Goal: Information Seeking & Learning: Learn about a topic

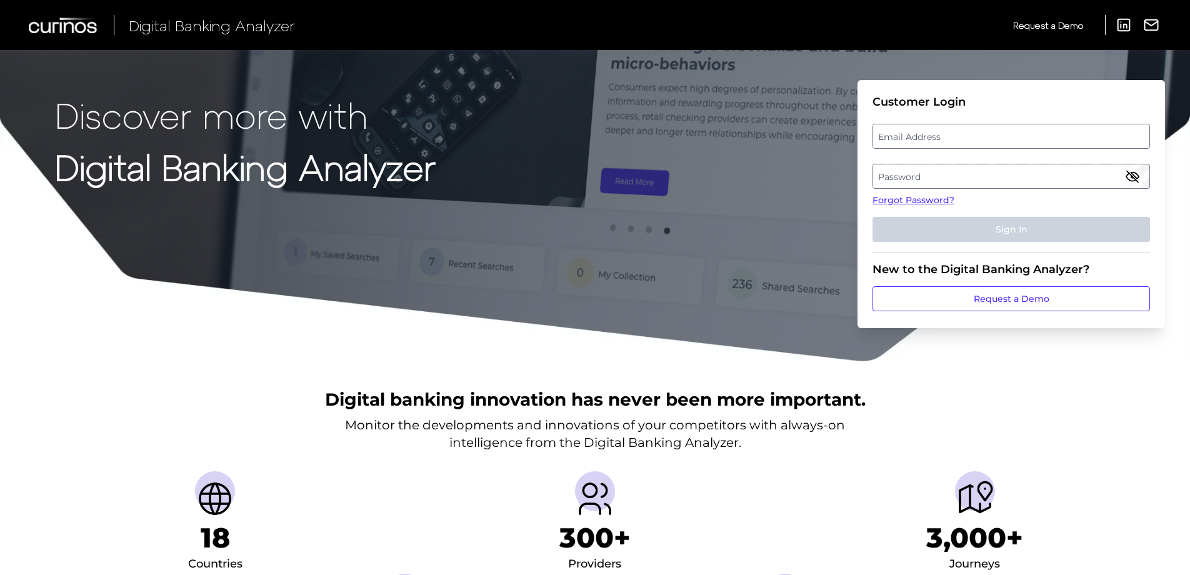
click at [962, 127] on label "Email Address" at bounding box center [1011, 136] width 276 height 22
click at [962, 127] on input "email" at bounding box center [1010, 136] width 277 height 25
type input "[PERSON_NAME][EMAIL_ADDRESS][PERSON_NAME][DOMAIN_NAME]"
click at [1008, 170] on label "Password" at bounding box center [1011, 176] width 276 height 22
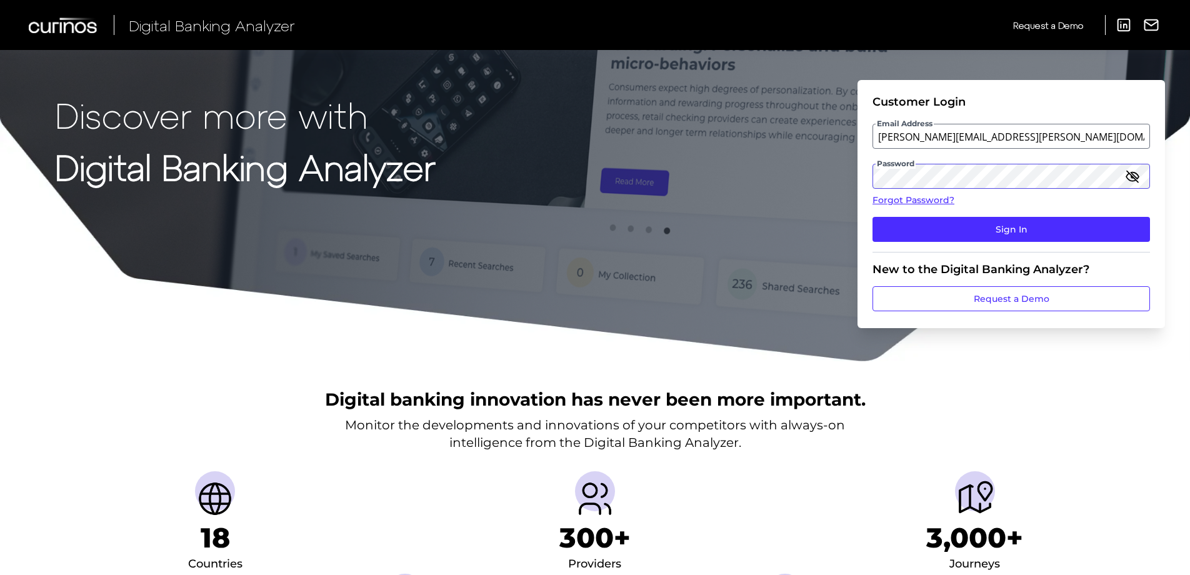
click at [872, 217] on button "Sign In" at bounding box center [1010, 229] width 277 height 25
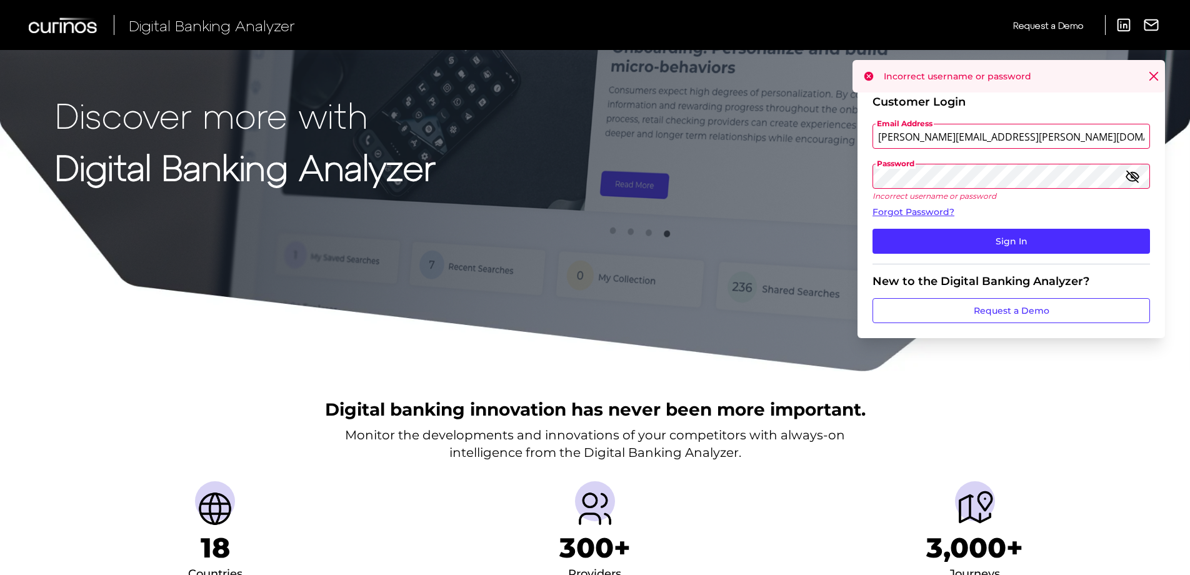
click at [1134, 172] on icon "button" at bounding box center [1132, 176] width 15 height 15
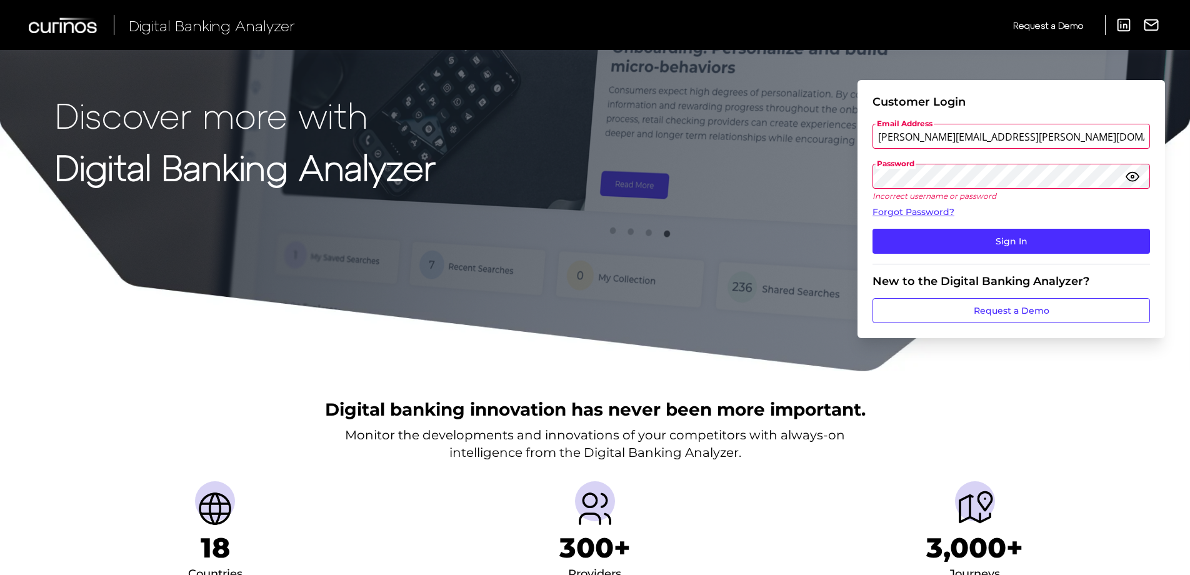
click at [872, 229] on button "Sign In" at bounding box center [1010, 241] width 277 height 25
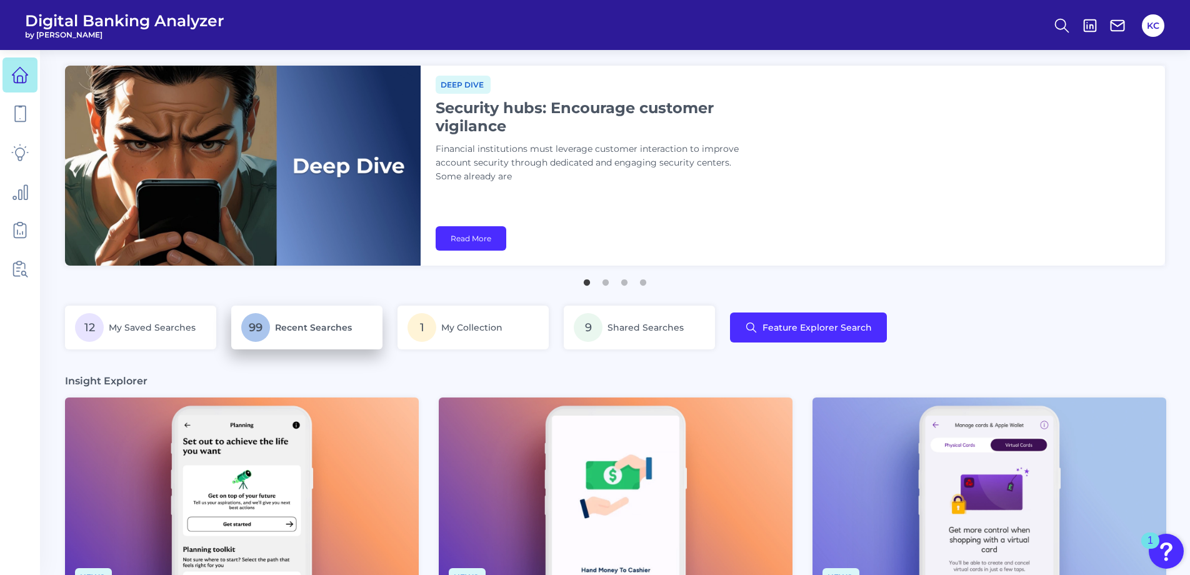
click at [302, 332] on span "Recent Searches" at bounding box center [313, 327] width 77 height 11
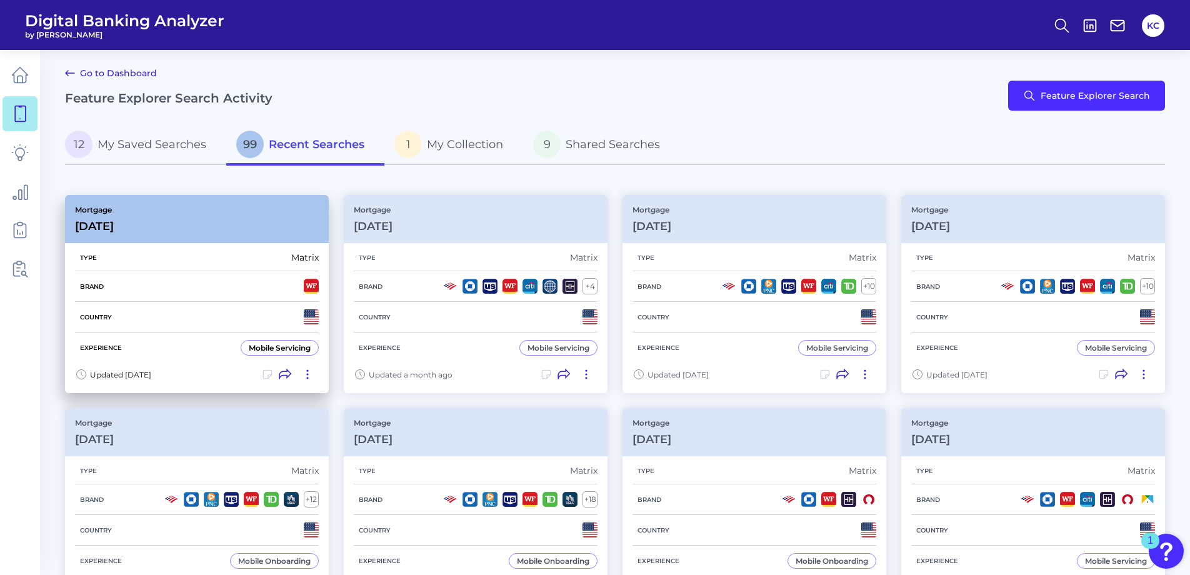
click at [260, 349] on div "Mobile Servicing" at bounding box center [280, 347] width 62 height 9
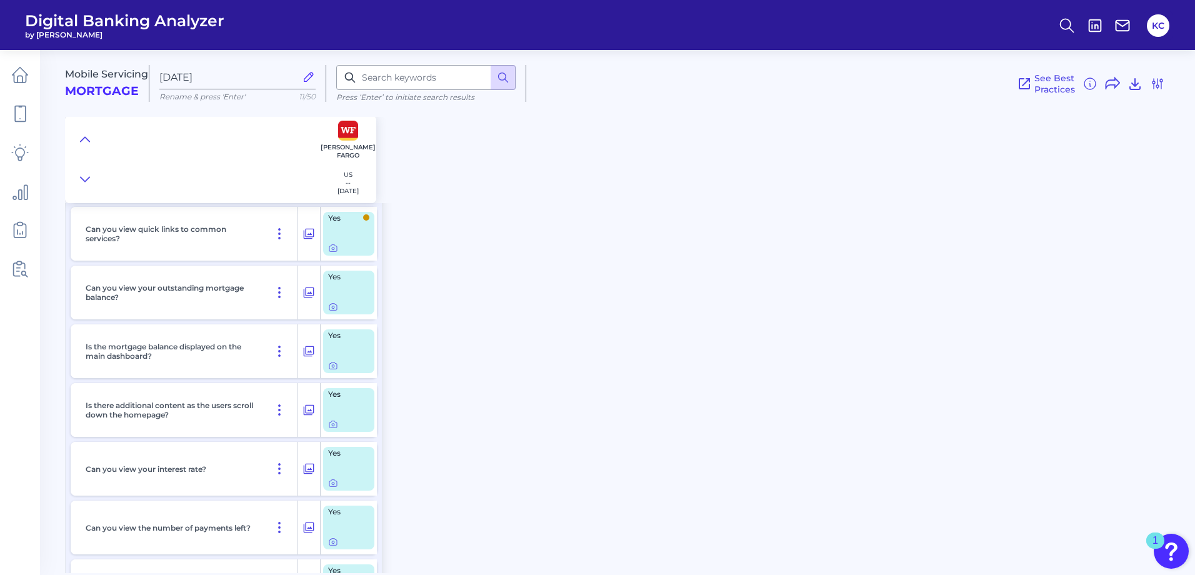
scroll to position [687, 0]
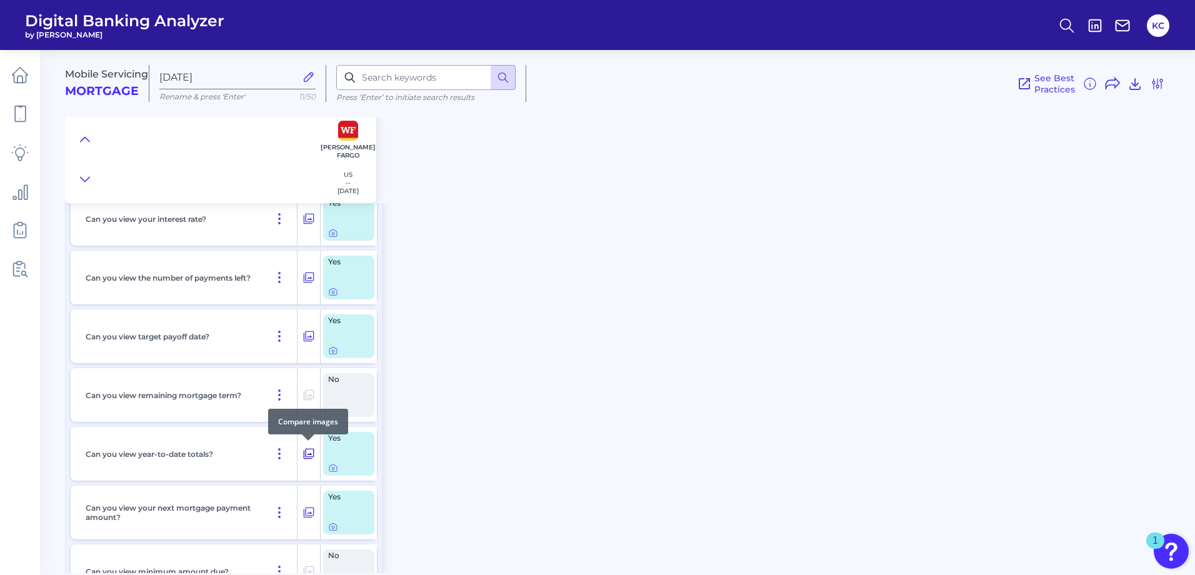
click at [305, 455] on icon at bounding box center [308, 453] width 12 height 15
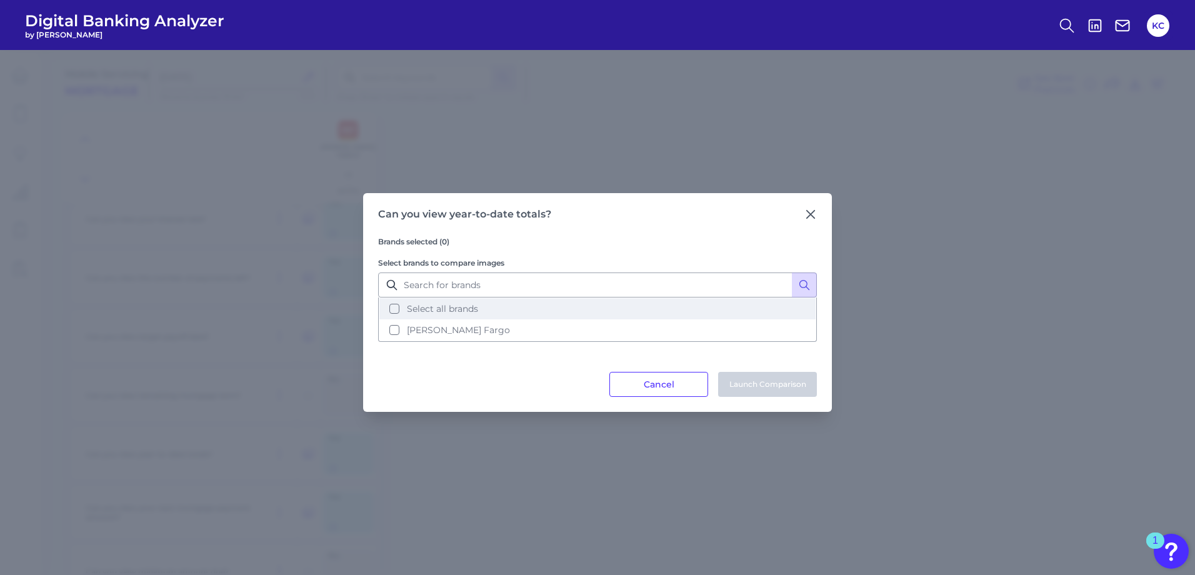
click at [444, 307] on span "Select all brands" at bounding box center [442, 308] width 71 height 11
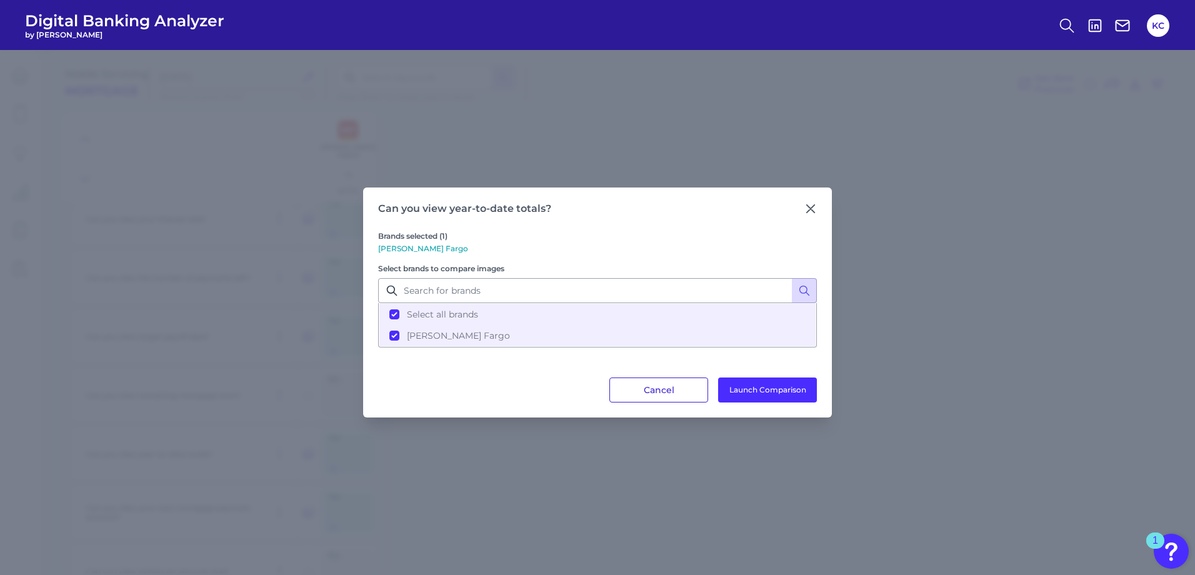
click at [638, 392] on button "Cancel" at bounding box center [658, 389] width 99 height 25
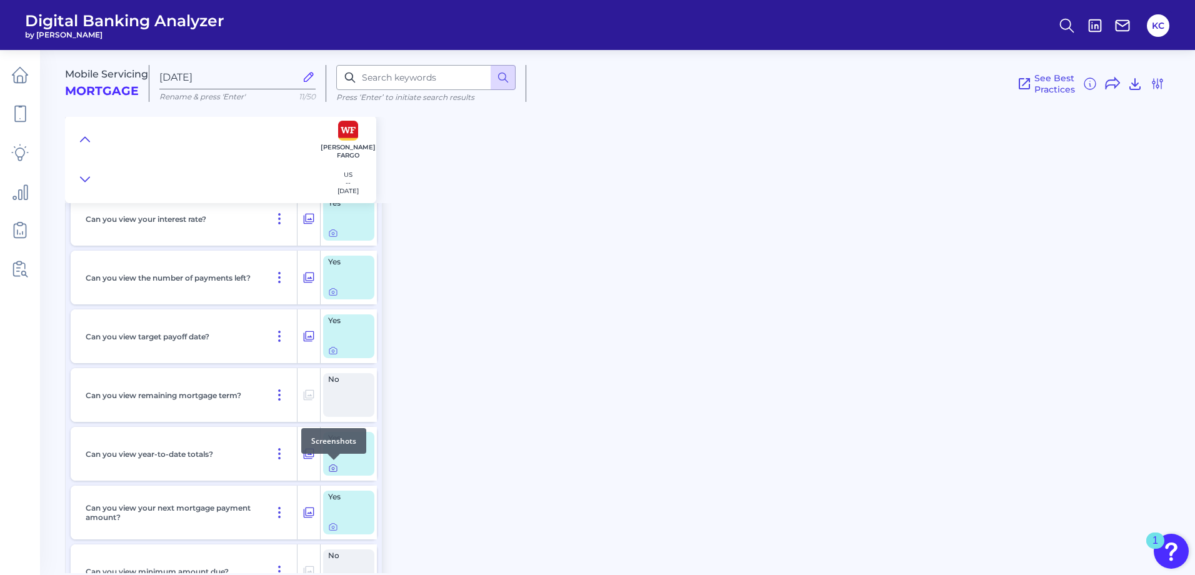
click at [334, 467] on icon at bounding box center [333, 468] width 2 height 2
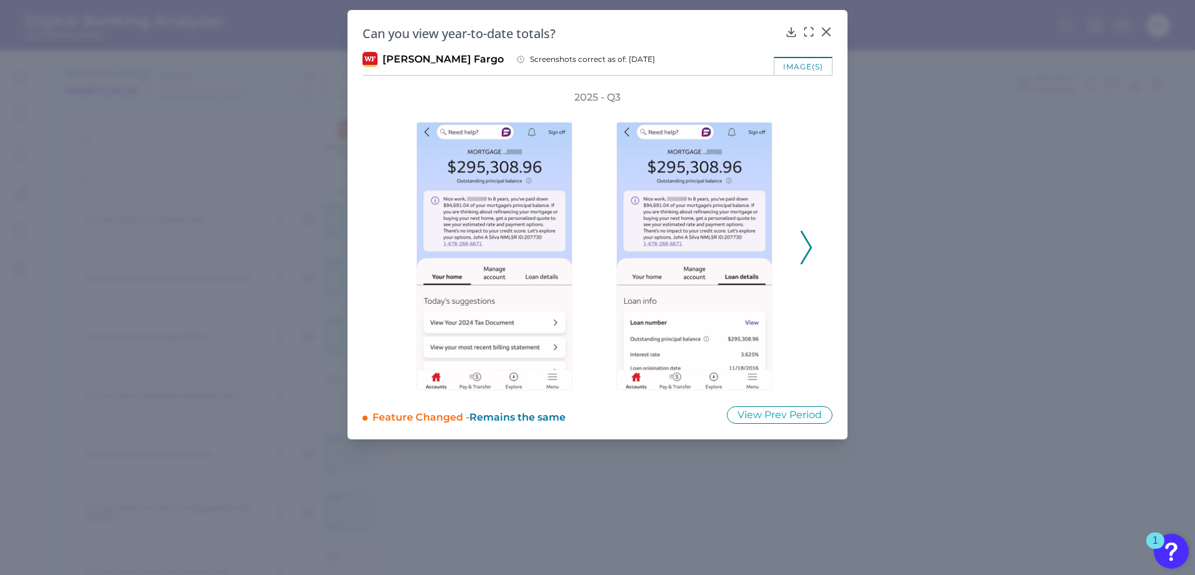
click at [817, 257] on div "2025 - Q3" at bounding box center [597, 241] width 470 height 300
click at [808, 252] on polyline at bounding box center [805, 247] width 9 height 32
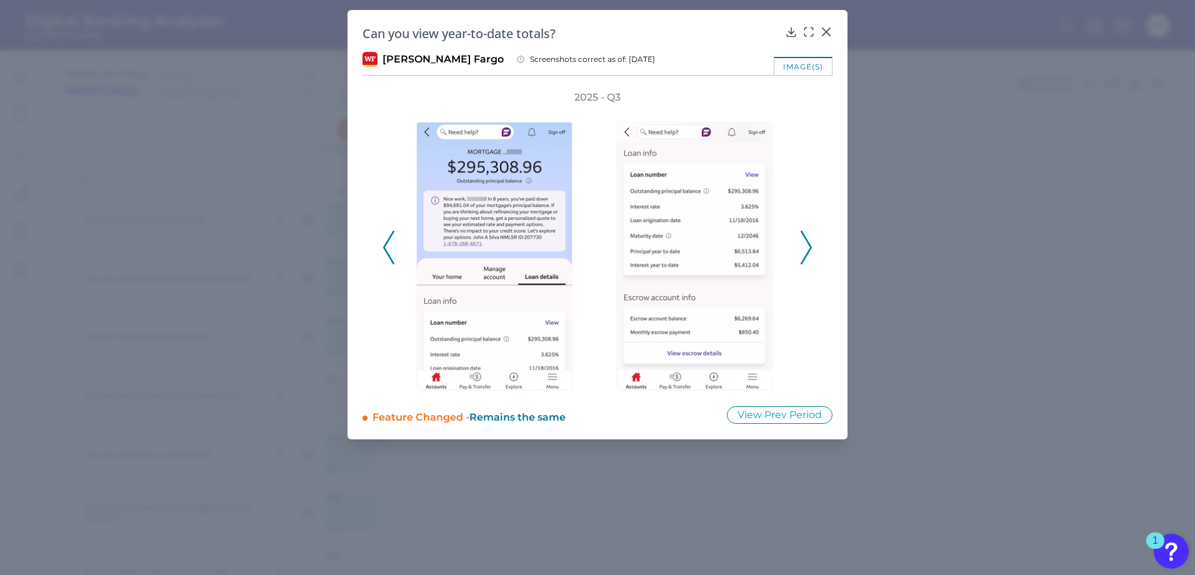
click at [808, 252] on polyline at bounding box center [805, 247] width 9 height 32
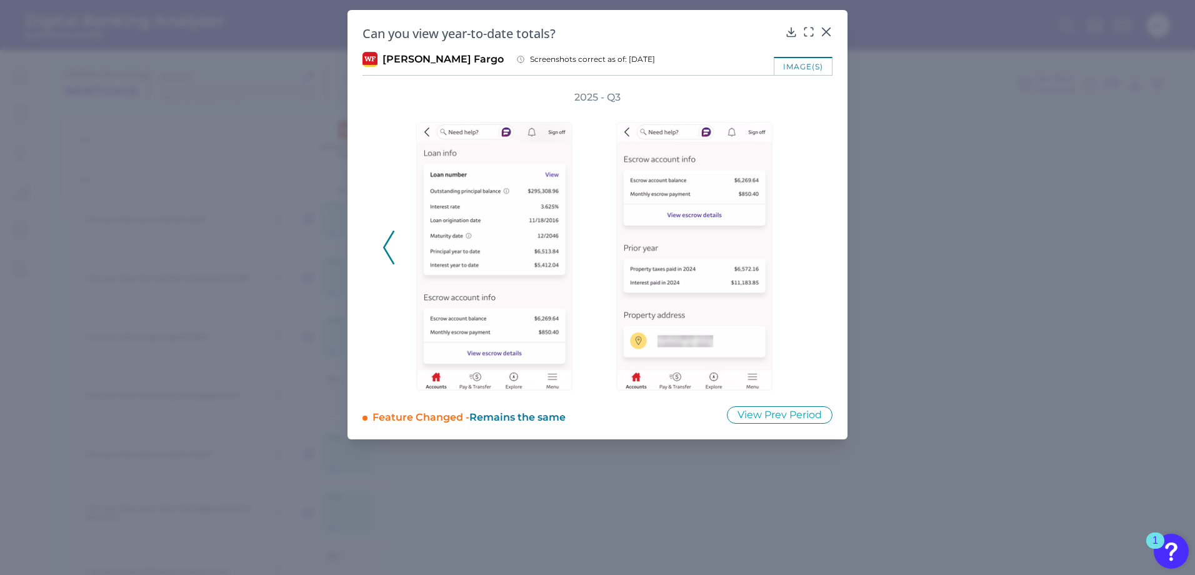
click at [808, 252] on div "2025 - Q3" at bounding box center [597, 241] width 430 height 300
click at [827, 32] on icon at bounding box center [826, 32] width 12 height 12
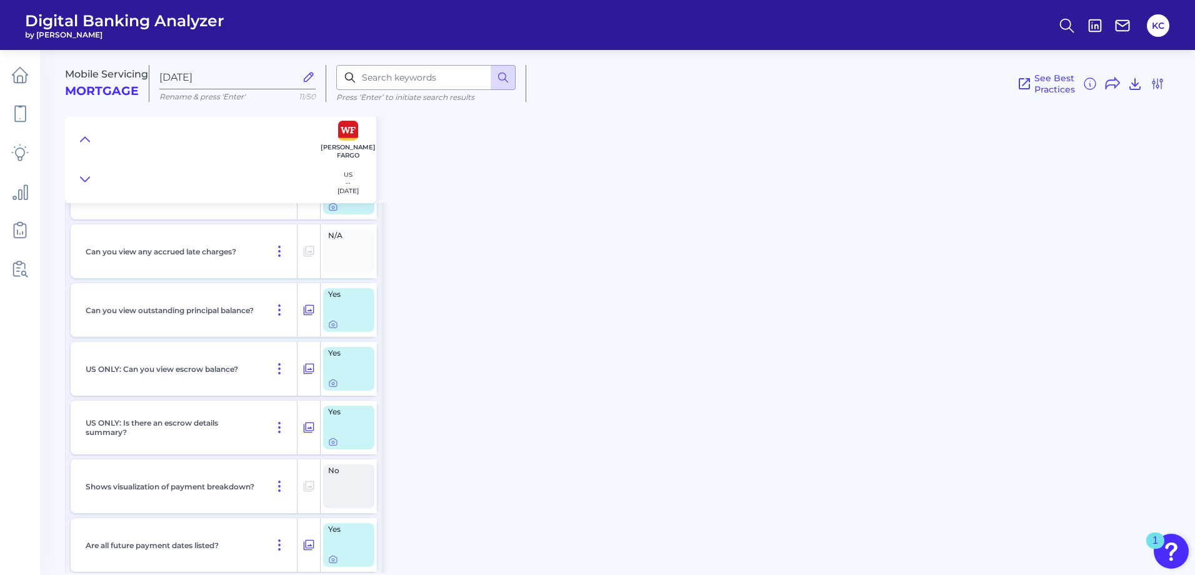
scroll to position [1187, 0]
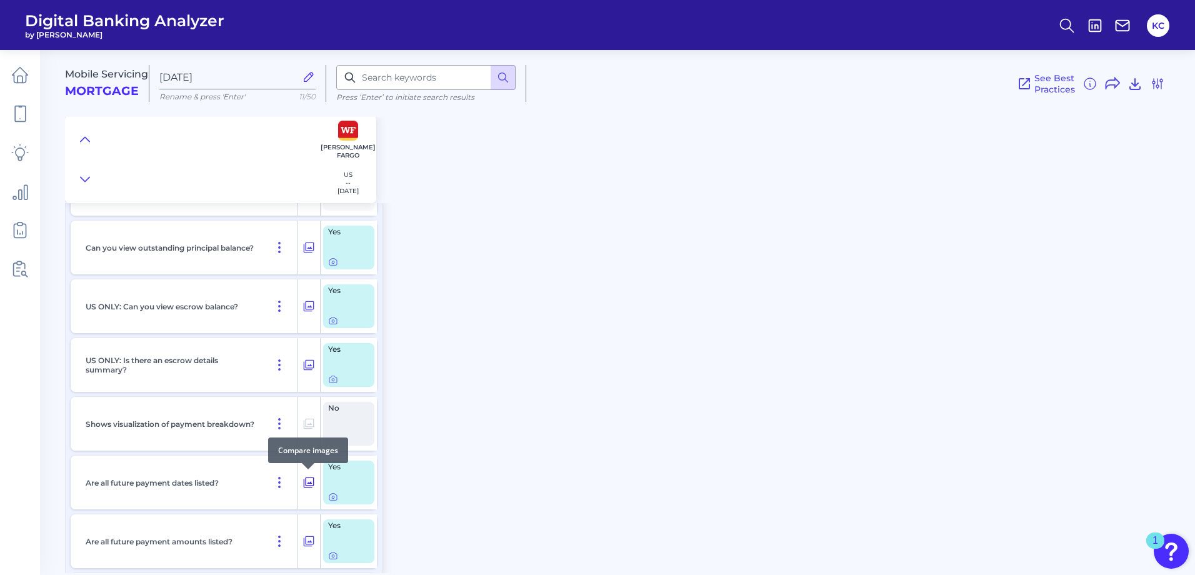
click at [309, 480] on icon at bounding box center [308, 482] width 12 height 15
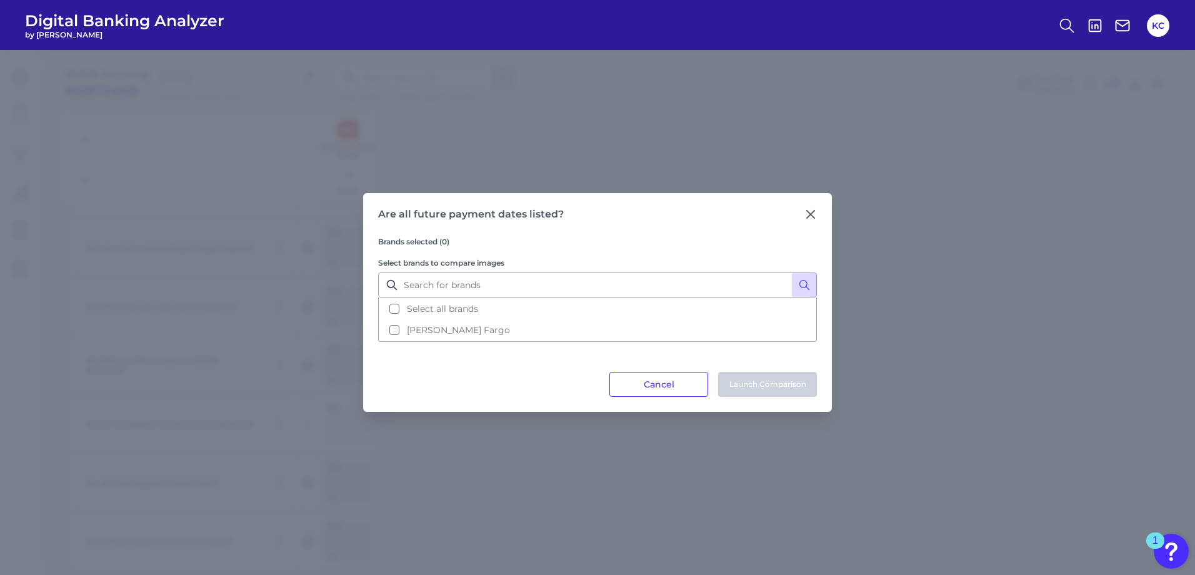
click at [636, 376] on button "Cancel" at bounding box center [658, 384] width 99 height 25
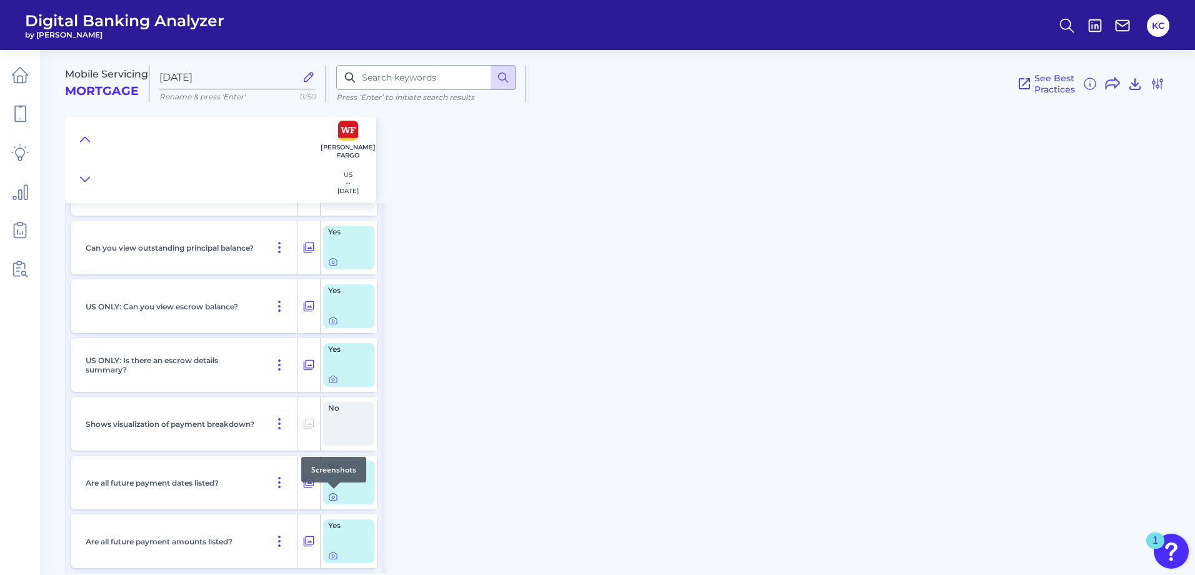
click at [333, 496] on icon at bounding box center [333, 497] width 10 height 10
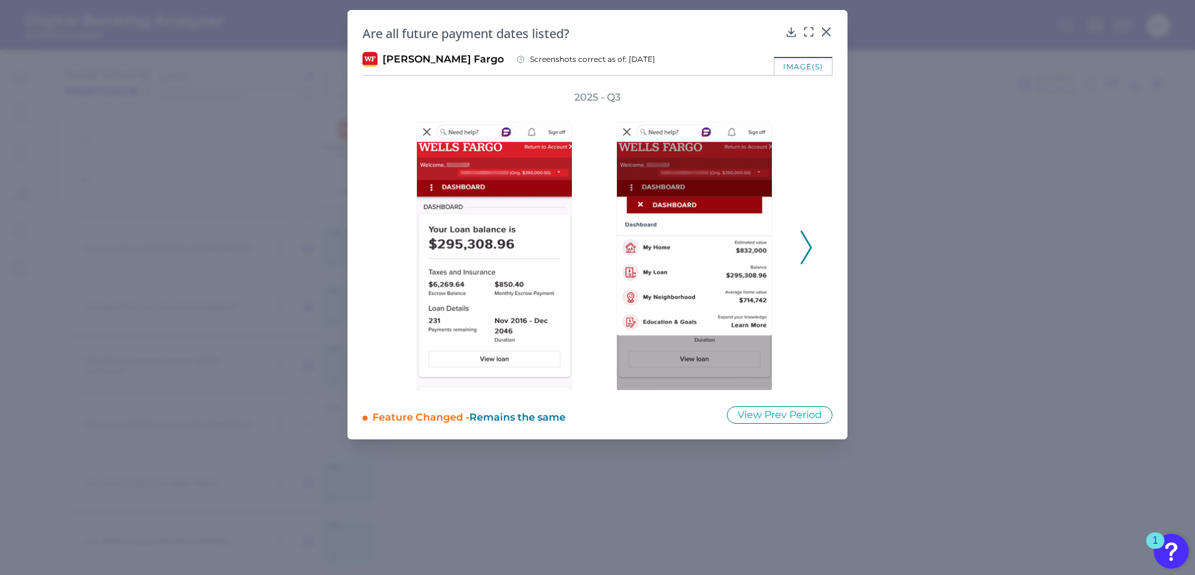
click at [806, 255] on polyline at bounding box center [805, 247] width 9 height 32
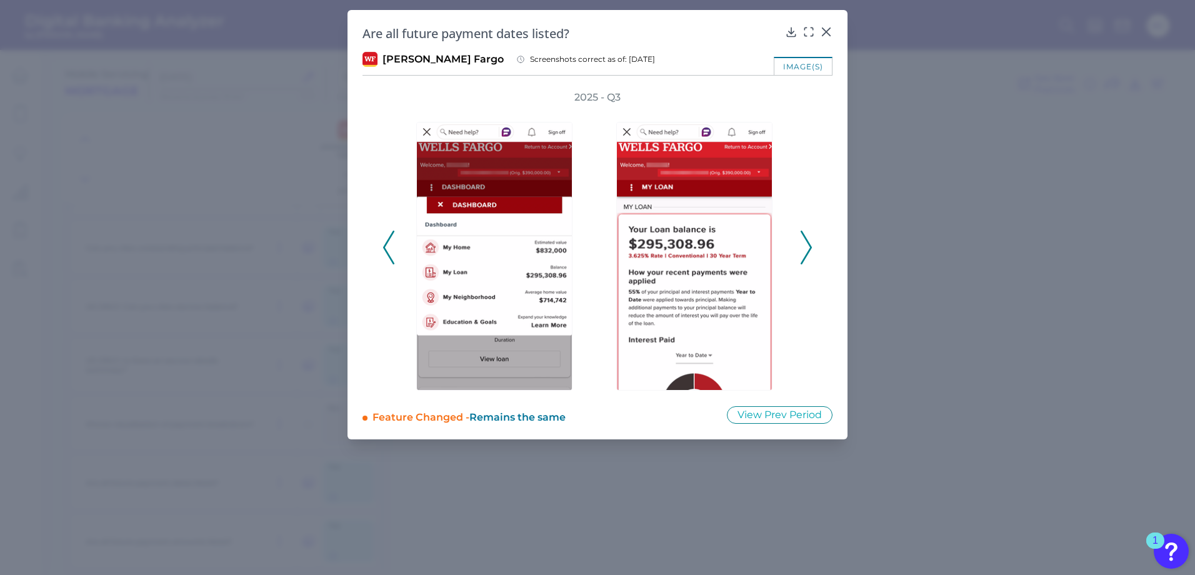
click at [806, 254] on polyline at bounding box center [805, 247] width 9 height 32
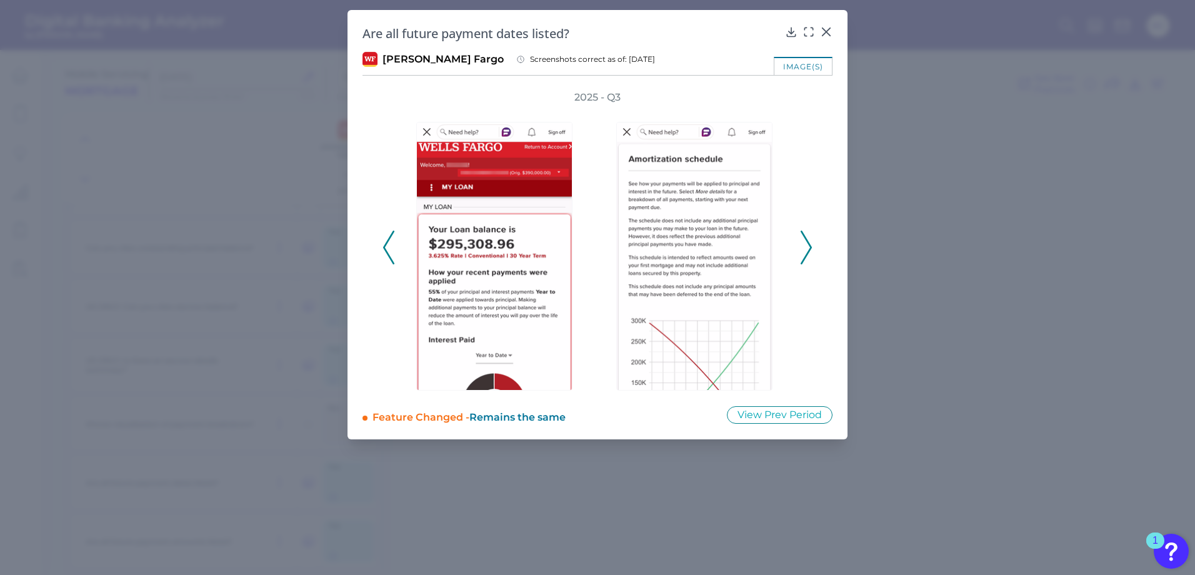
click at [804, 253] on icon at bounding box center [806, 248] width 11 height 34
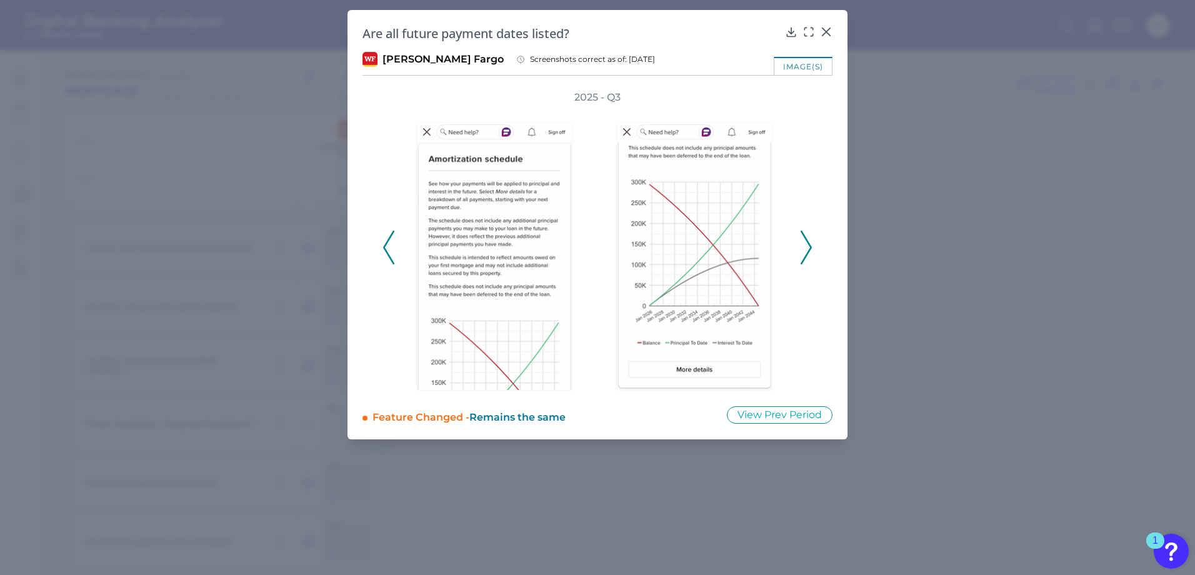
click at [396, 254] on div "2025 - Q3" at bounding box center [597, 241] width 430 height 300
click at [389, 255] on icon at bounding box center [388, 248] width 11 height 34
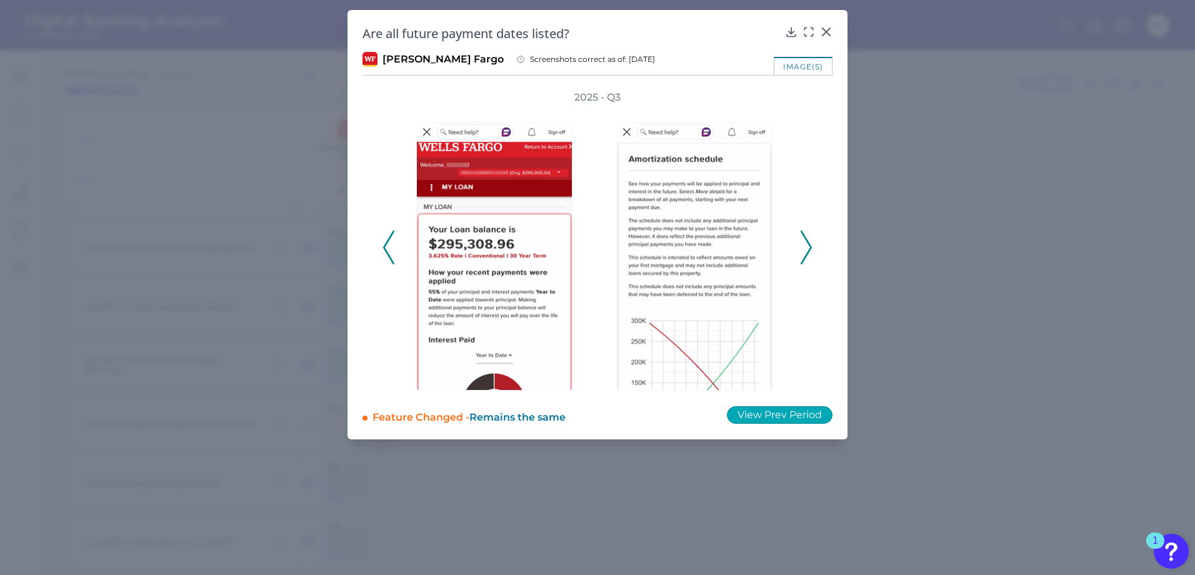
click at [764, 416] on button "View Prev Period" at bounding box center [780, 414] width 106 height 17
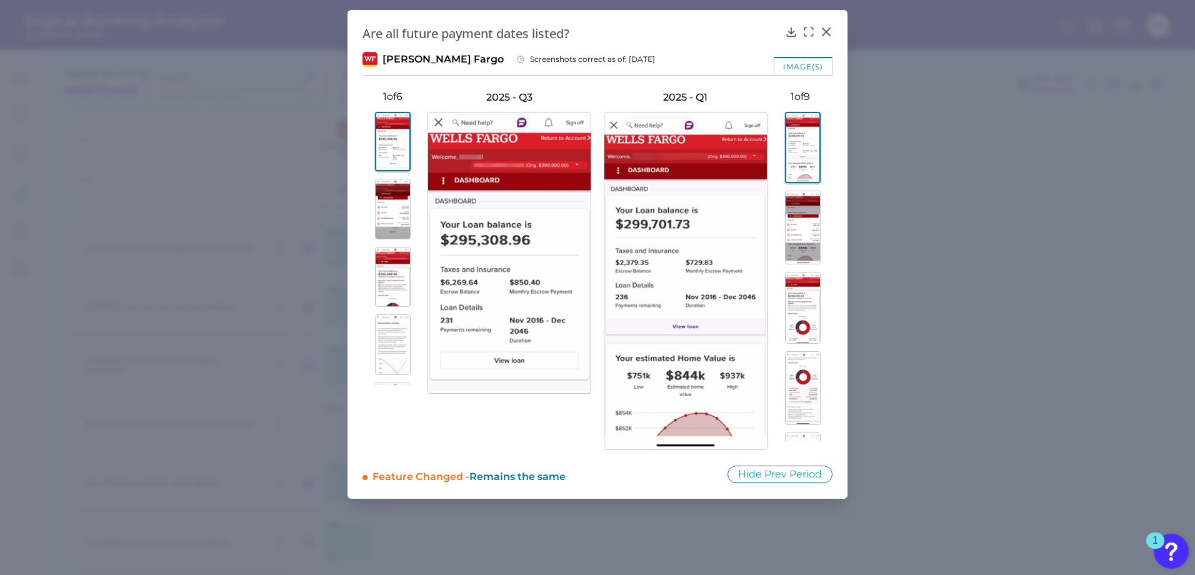
click at [798, 229] on img at bounding box center [803, 228] width 36 height 74
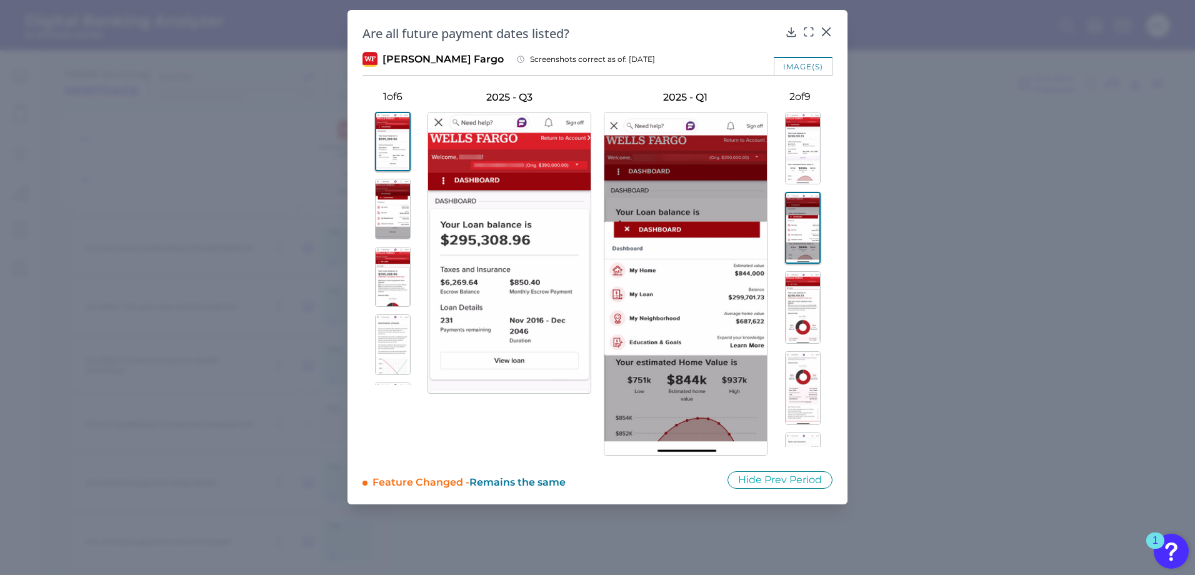
click at [805, 178] on img at bounding box center [803, 148] width 36 height 72
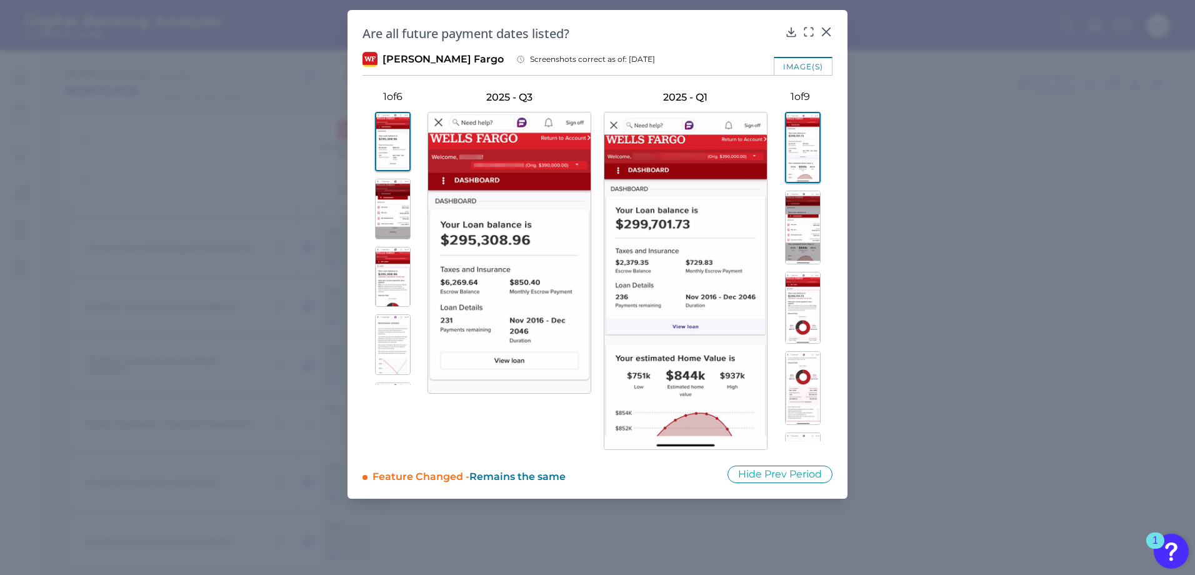
click at [793, 301] on img at bounding box center [803, 308] width 36 height 72
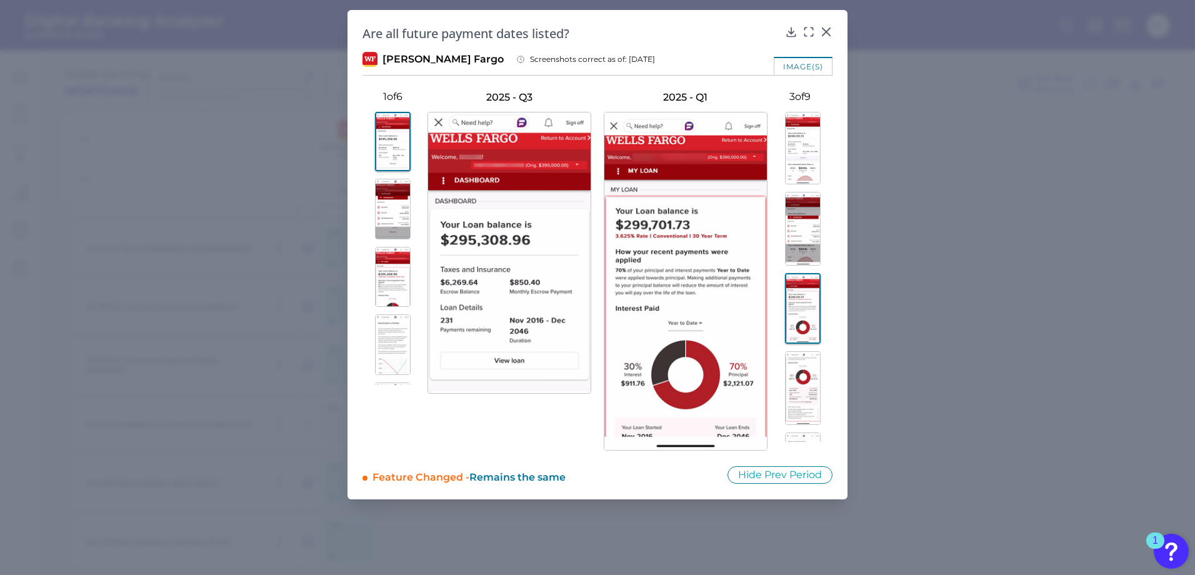
click at [791, 160] on img at bounding box center [803, 148] width 36 height 72
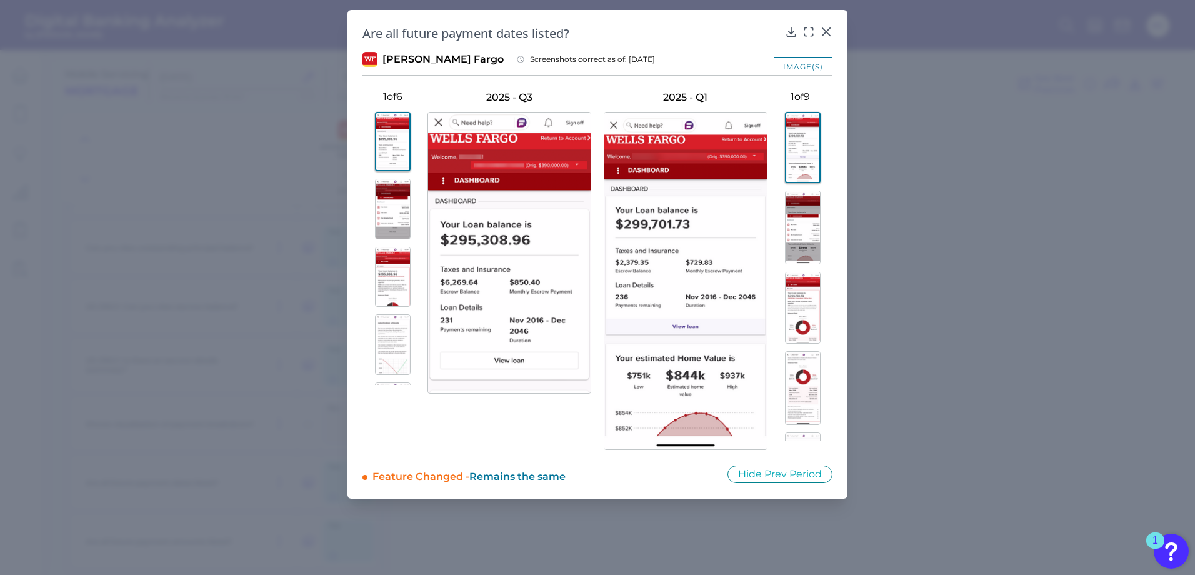
click at [797, 207] on img at bounding box center [803, 228] width 36 height 74
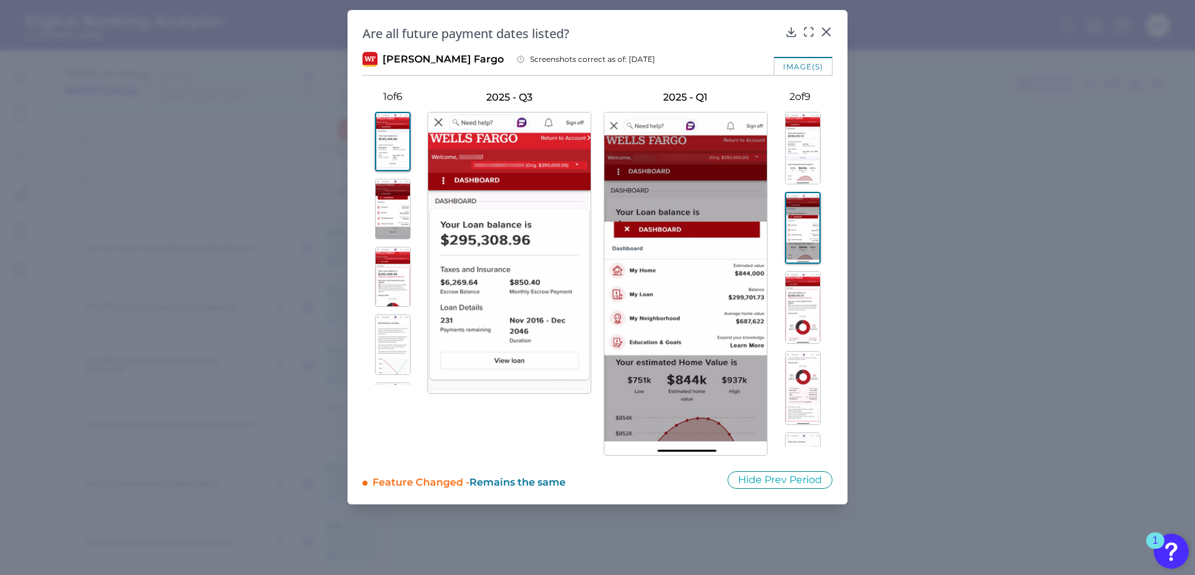
click at [796, 301] on img at bounding box center [803, 307] width 36 height 72
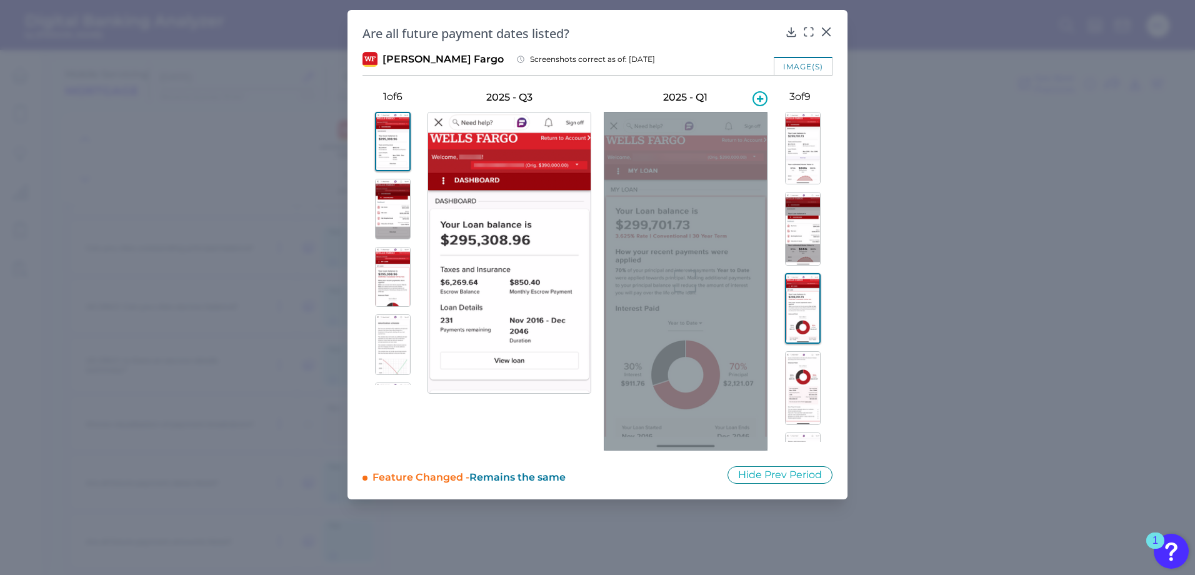
click at [717, 262] on div at bounding box center [686, 281] width 164 height 339
click at [757, 100] on icon at bounding box center [759, 98] width 15 height 15
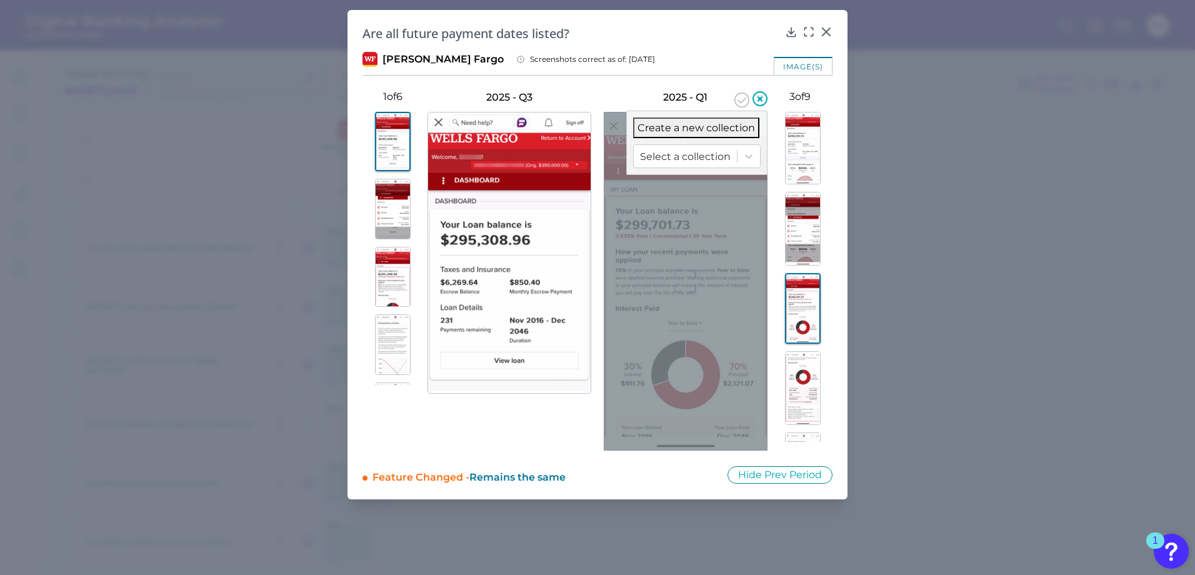
click at [757, 100] on icon at bounding box center [759, 98] width 21 height 21
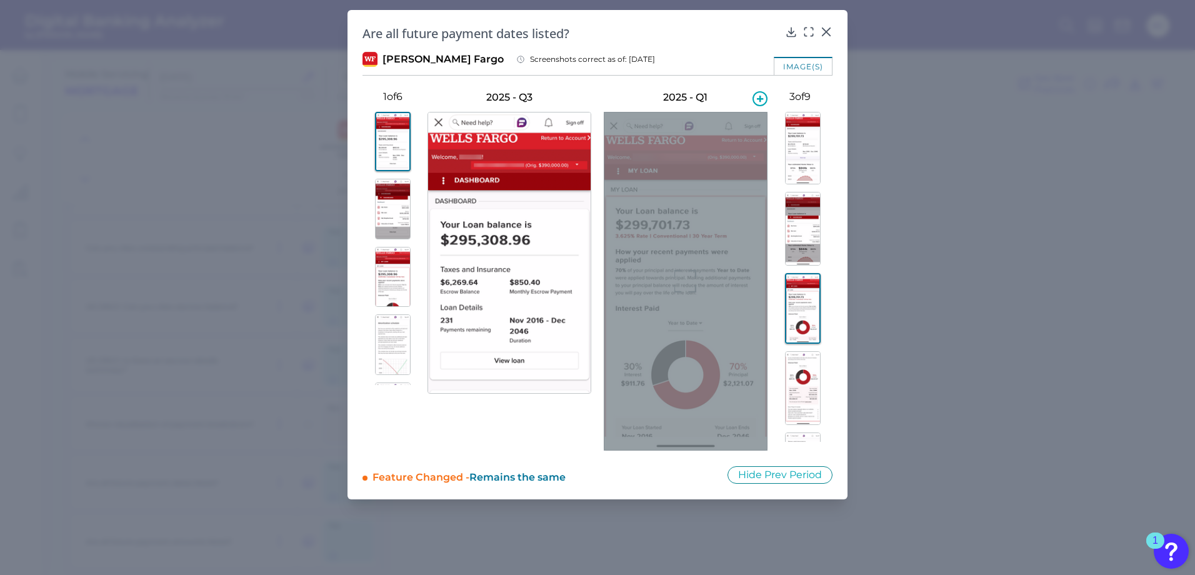
click at [668, 266] on div at bounding box center [686, 281] width 164 height 339
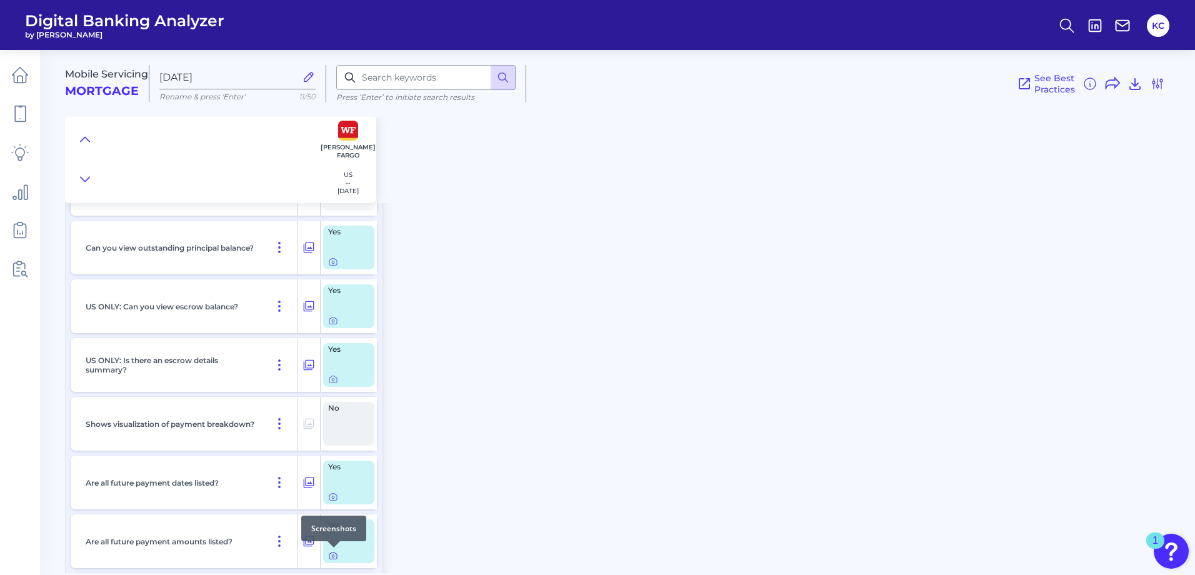
click at [333, 554] on icon at bounding box center [333, 556] width 10 height 10
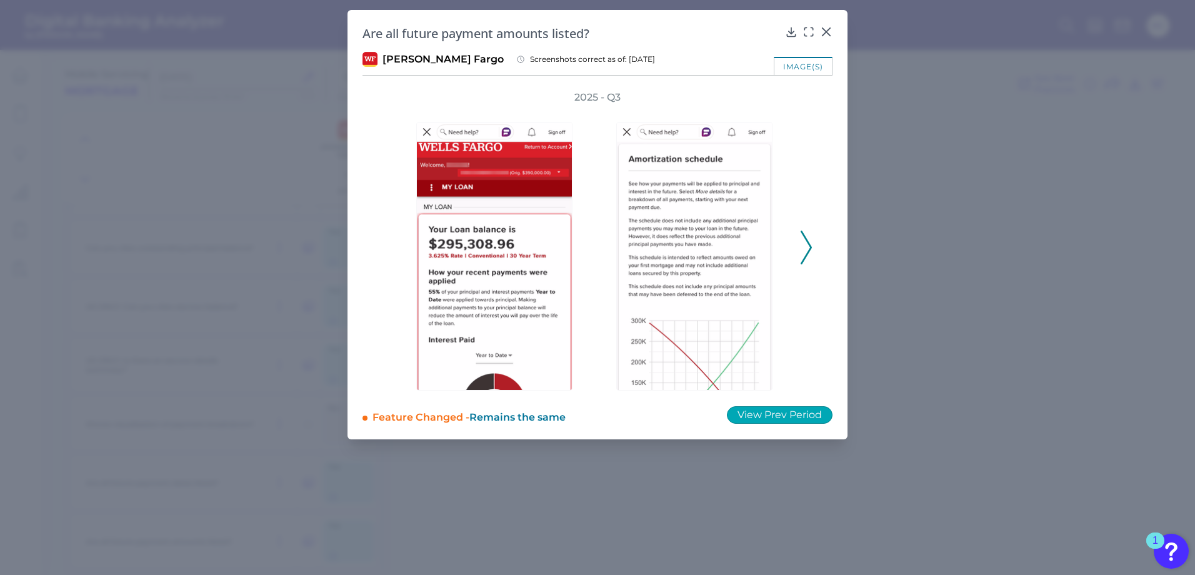
click at [786, 407] on button "View Prev Period" at bounding box center [780, 414] width 106 height 17
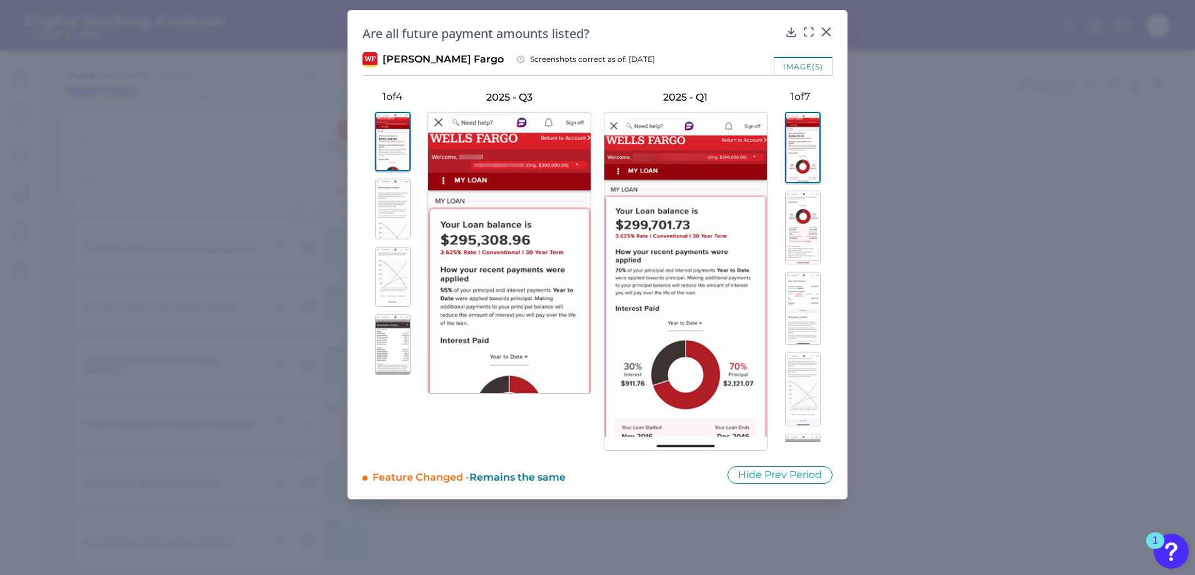
drag, startPoint x: 647, startPoint y: 365, endPoint x: 386, endPoint y: 218, distance: 299.7
click at [386, 218] on img at bounding box center [393, 209] width 36 height 61
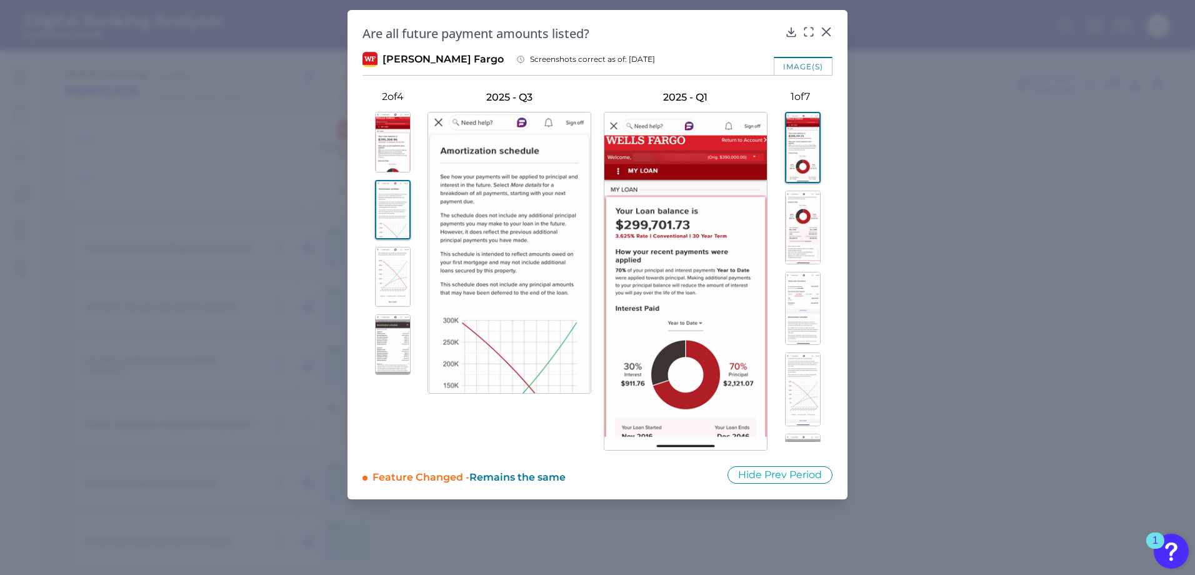
click at [811, 225] on img at bounding box center [803, 228] width 36 height 74
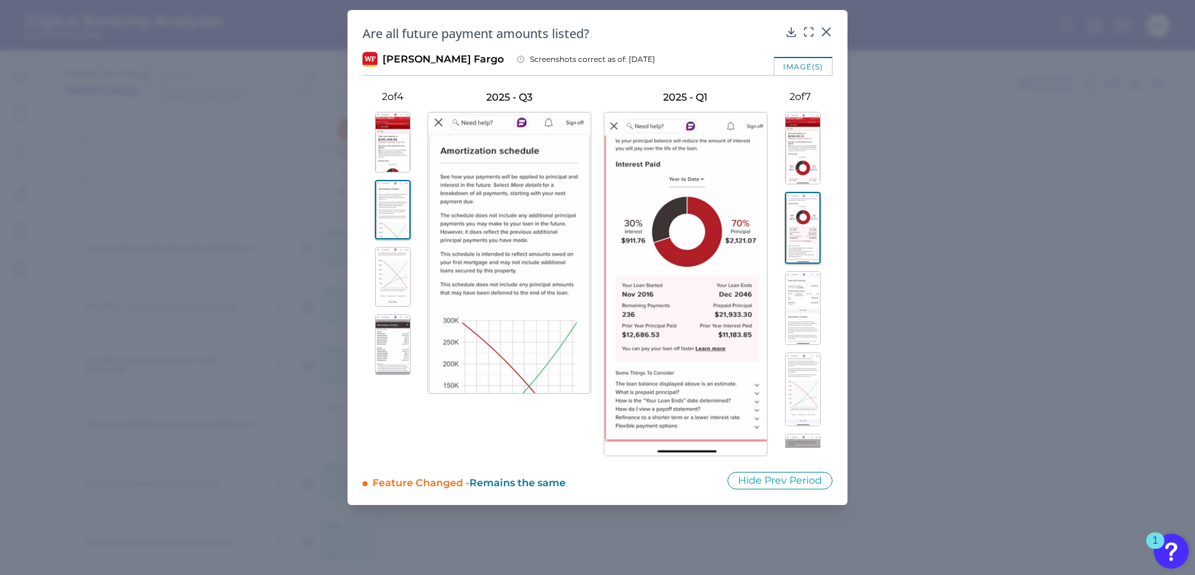
click at [805, 305] on img at bounding box center [803, 308] width 36 height 74
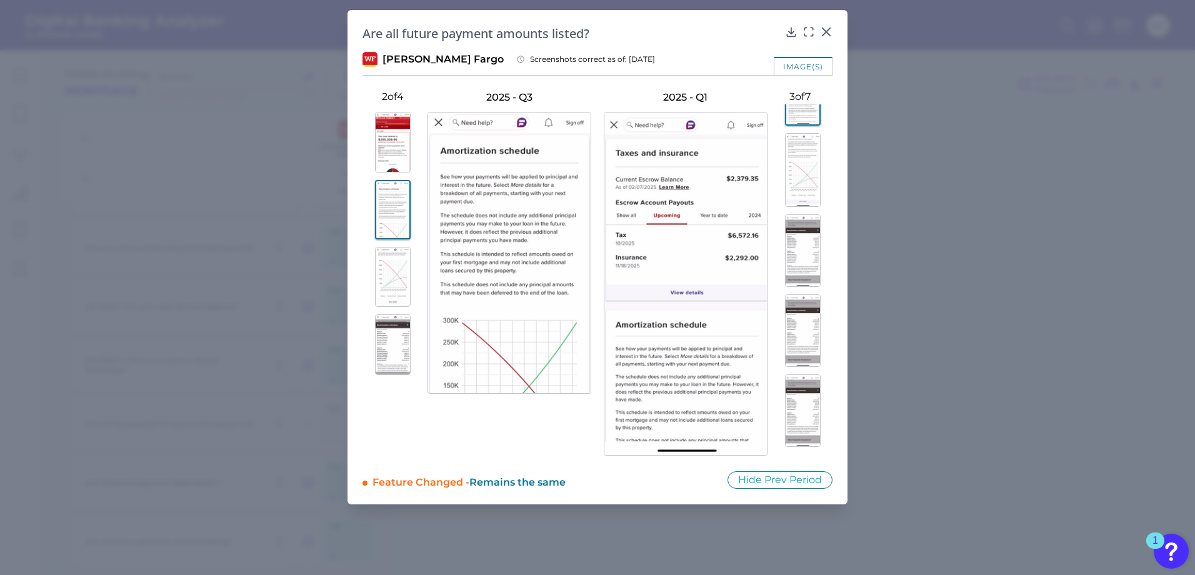
scroll to position [0, 0]
click at [801, 233] on img at bounding box center [803, 229] width 36 height 74
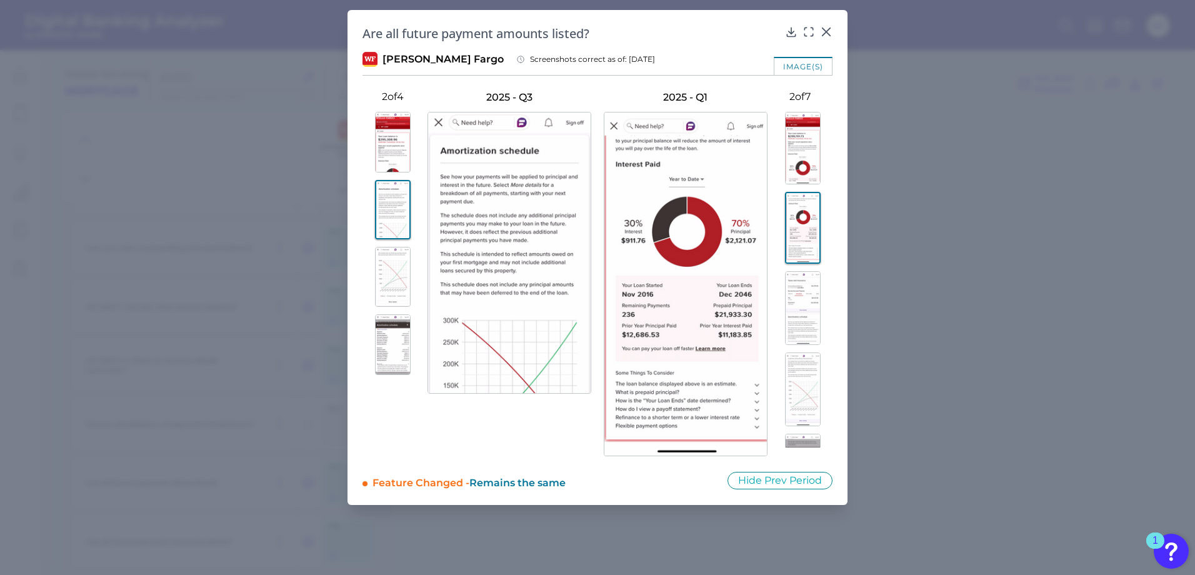
click at [804, 319] on img at bounding box center [803, 308] width 36 height 74
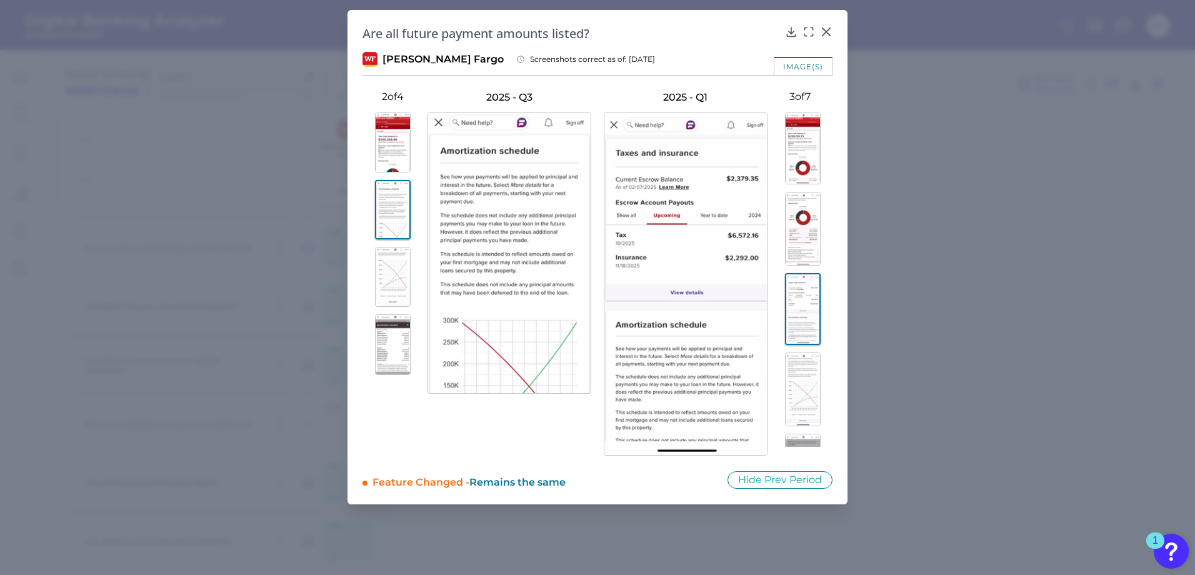
click at [804, 243] on img at bounding box center [803, 229] width 36 height 74
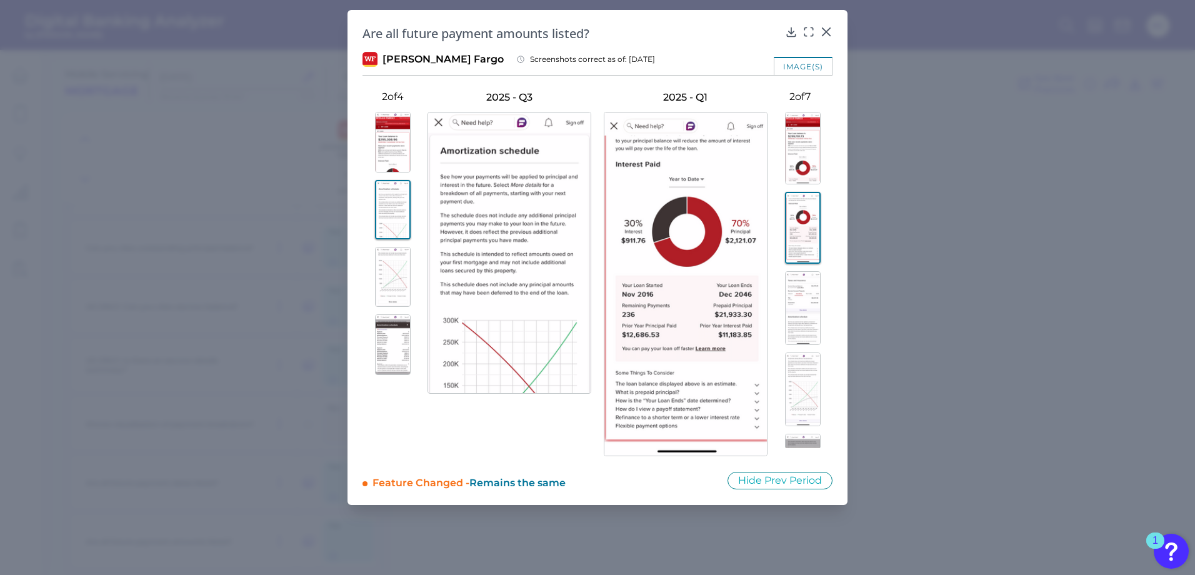
click at [787, 316] on img at bounding box center [803, 308] width 36 height 74
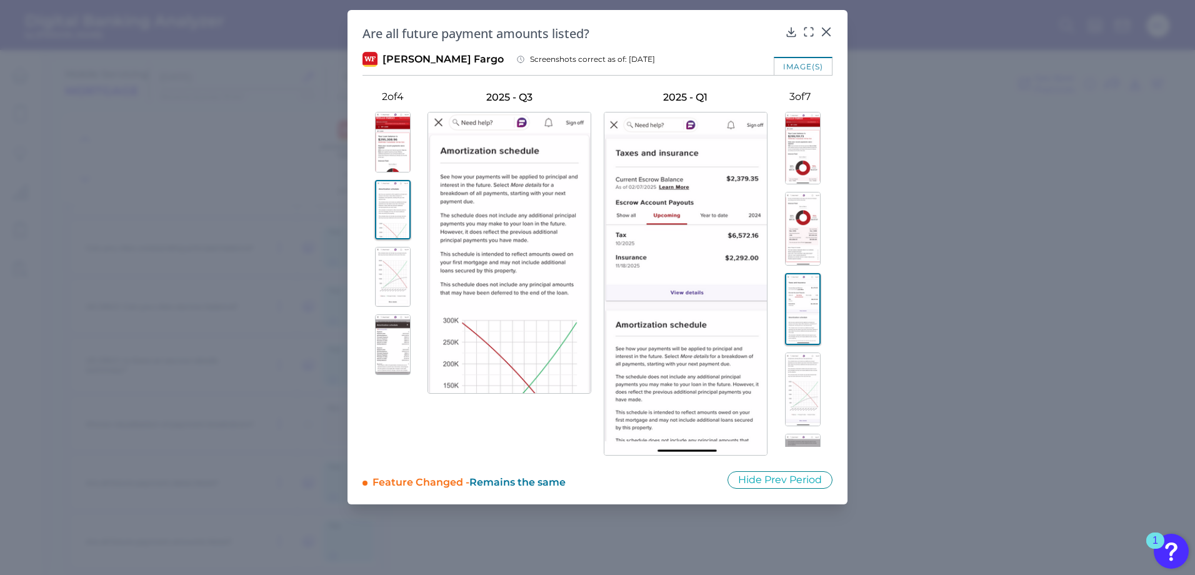
click at [797, 374] on img at bounding box center [803, 389] width 36 height 74
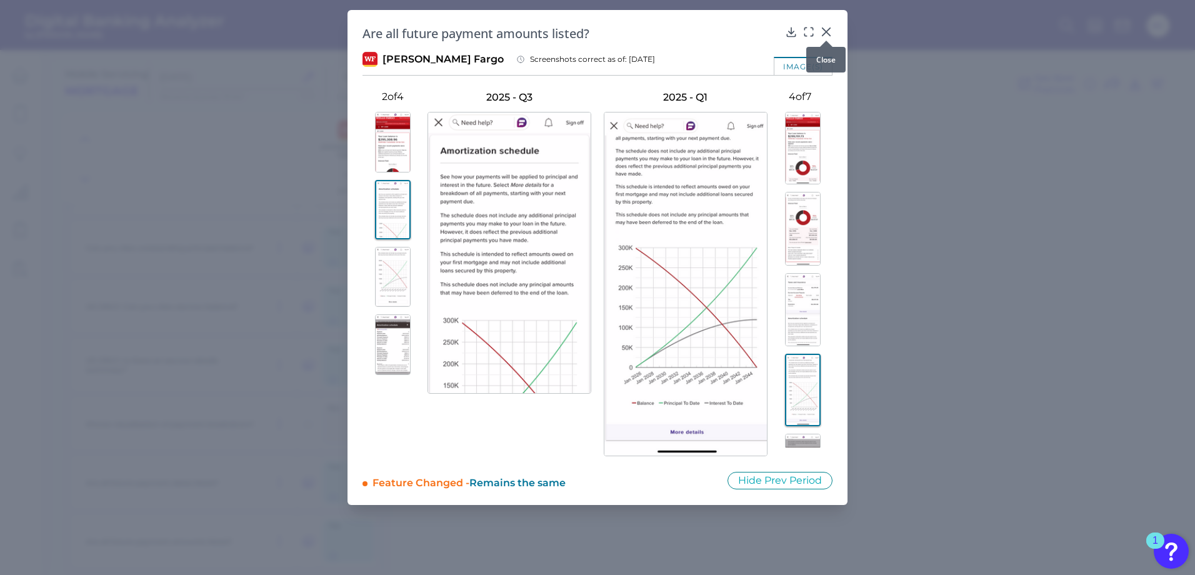
click at [829, 27] on icon at bounding box center [826, 32] width 12 height 12
